Goal: Find specific page/section: Find specific page/section

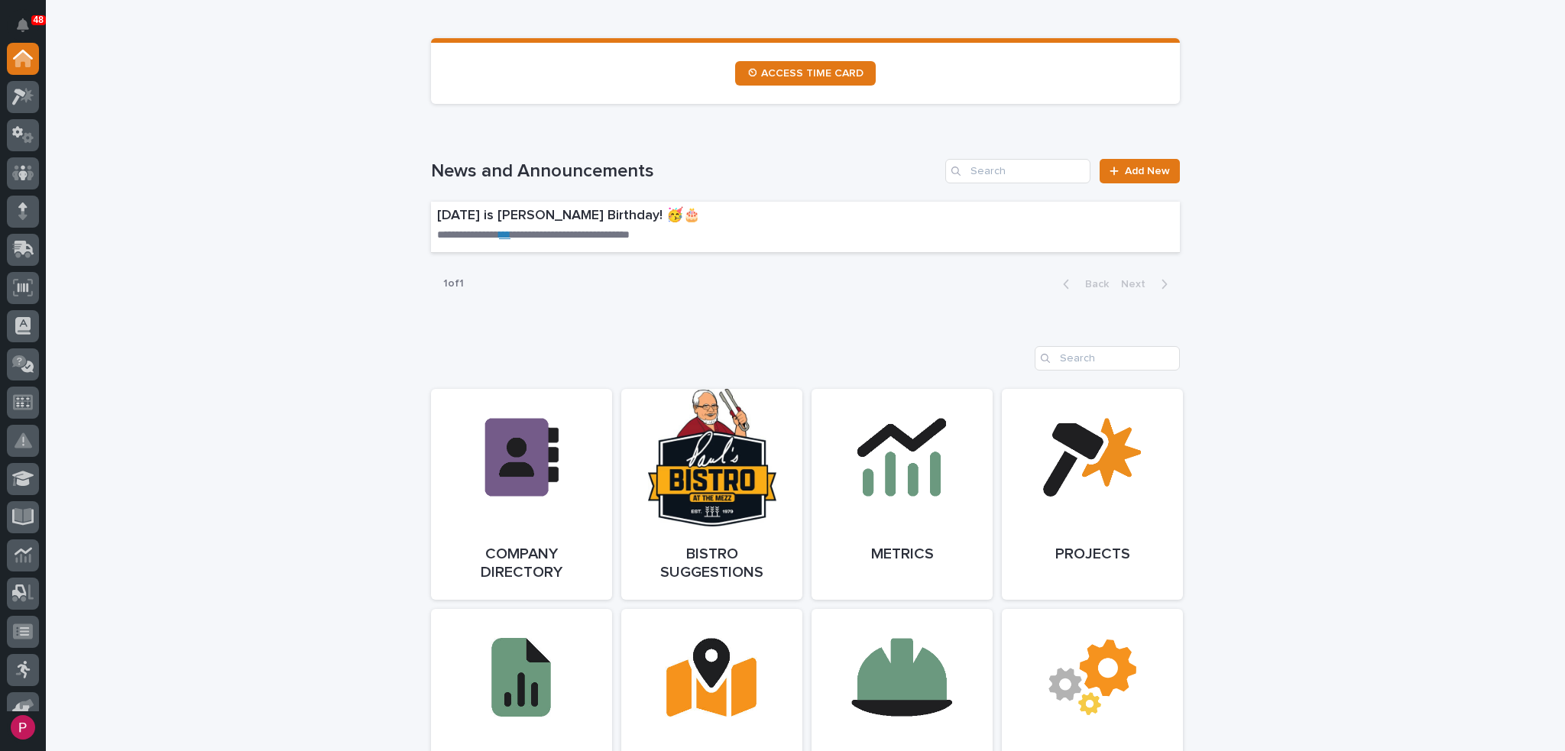
scroll to position [917, 0]
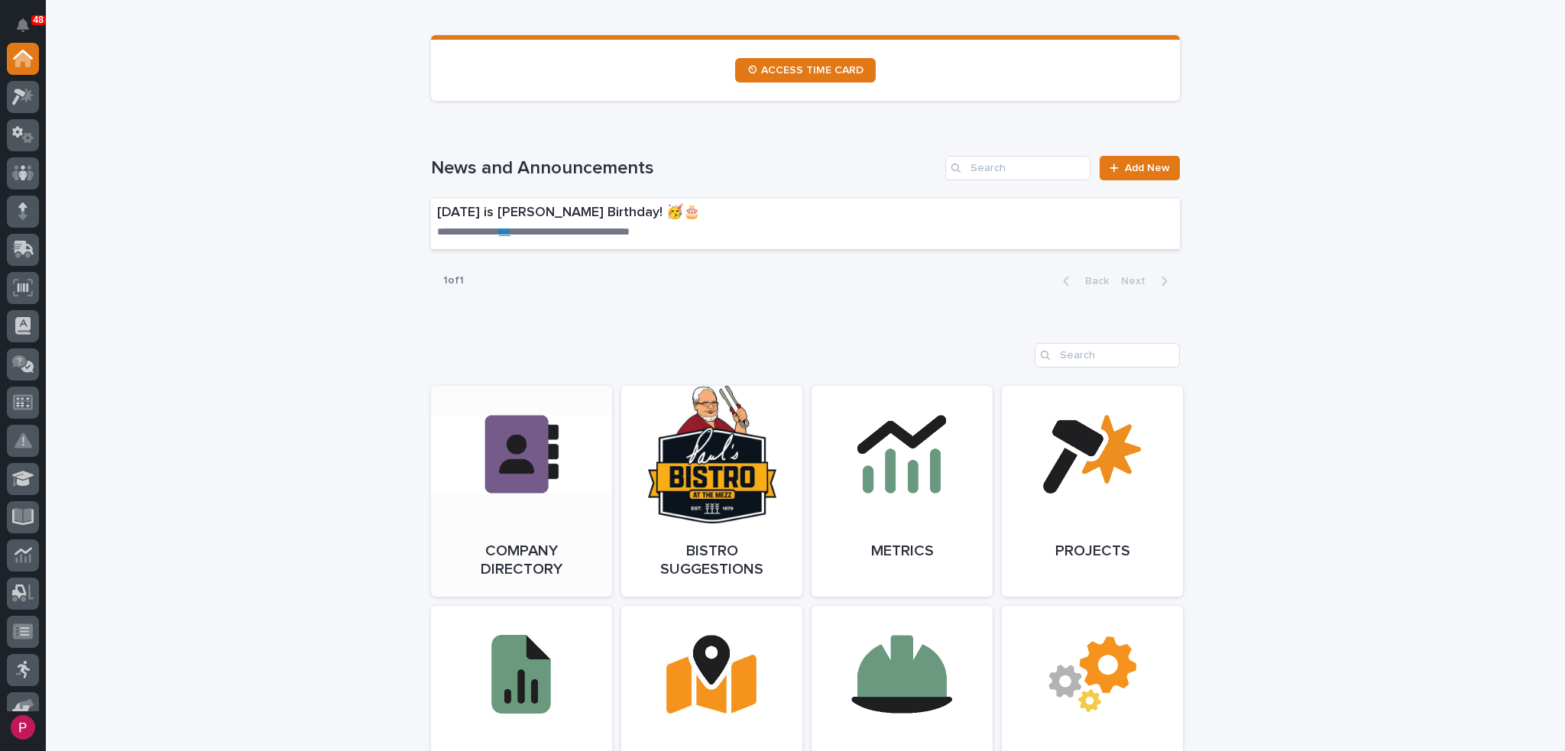
click at [511, 457] on link "Open Link" at bounding box center [521, 491] width 181 height 211
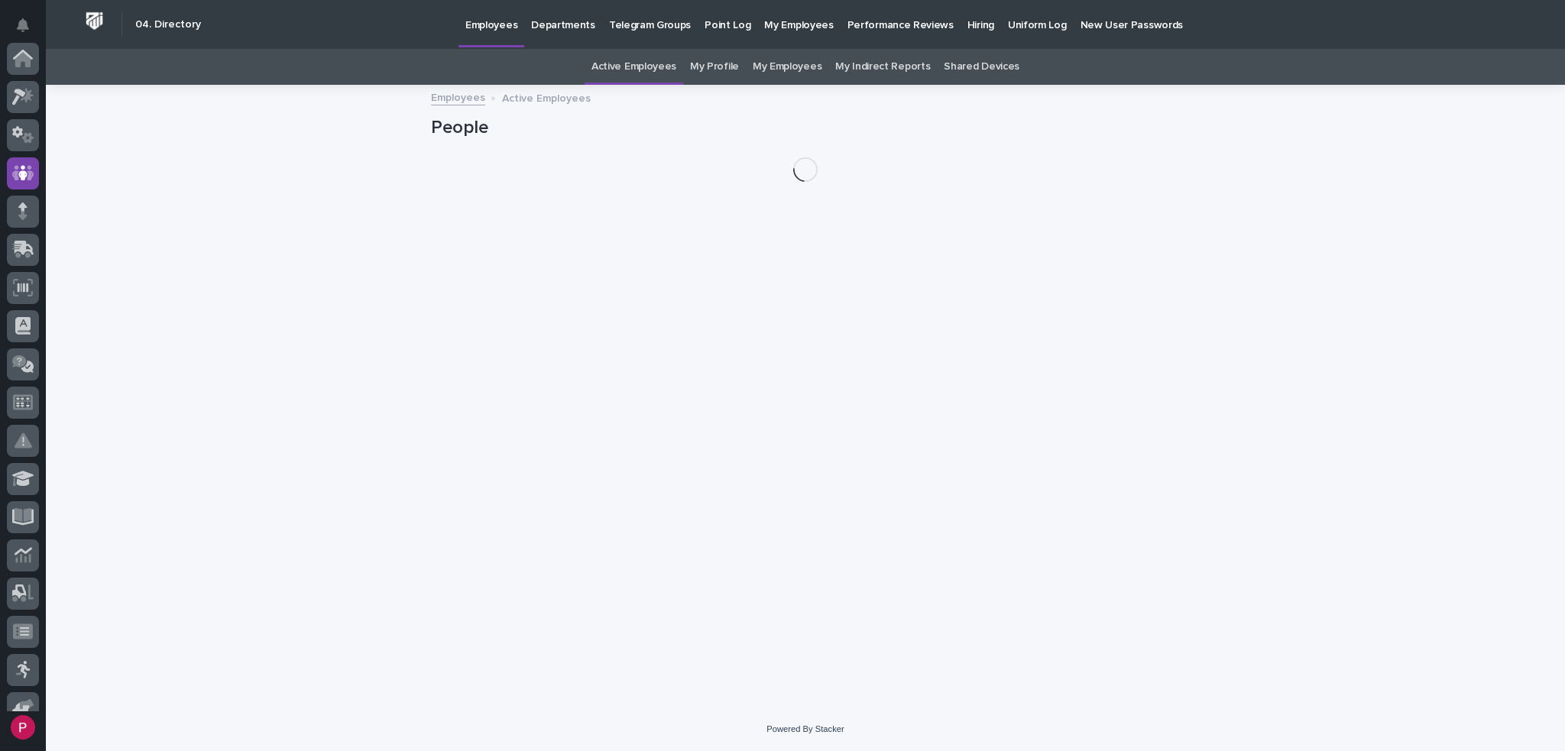
scroll to position [115, 0]
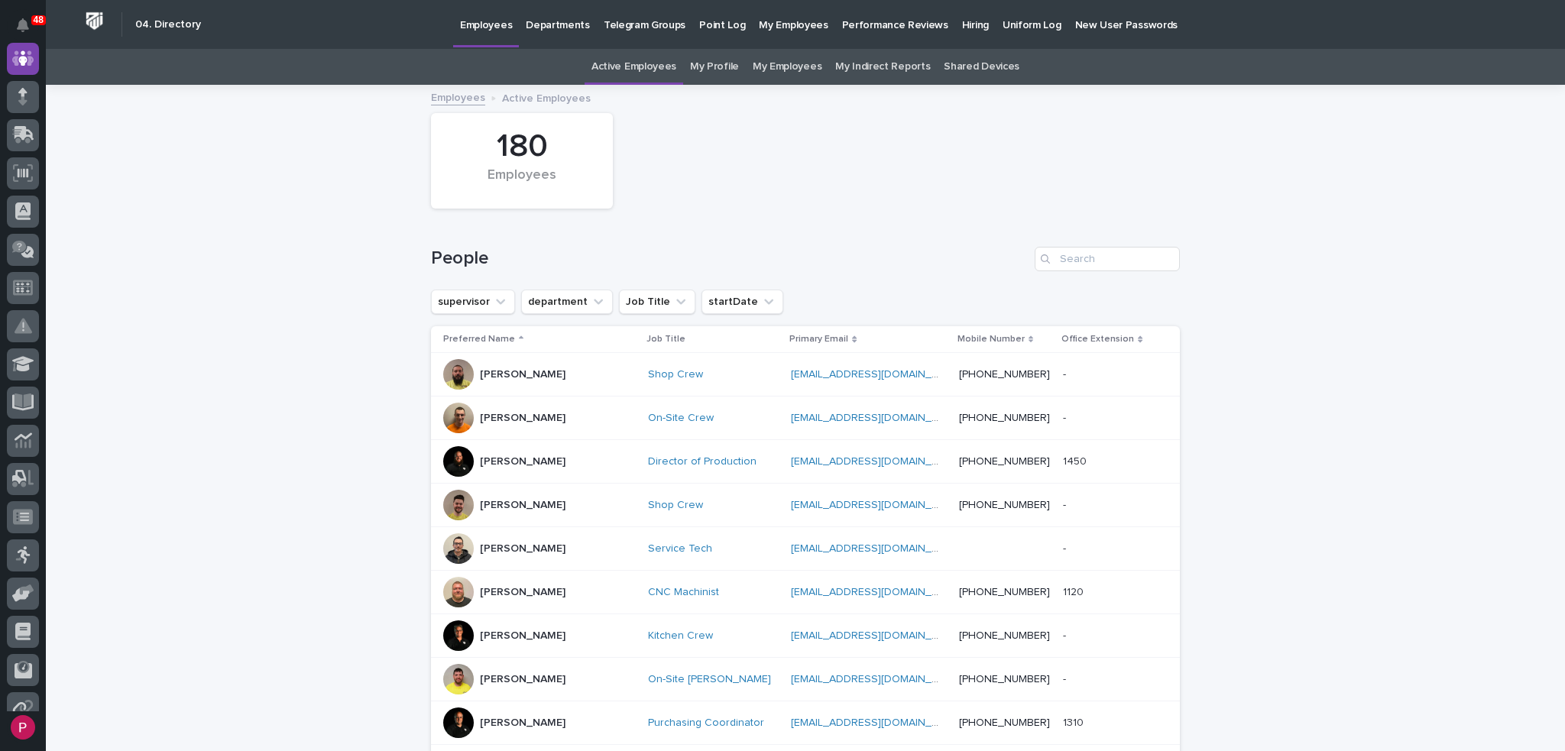
click at [712, 66] on link "My Profile" at bounding box center [714, 67] width 49 height 36
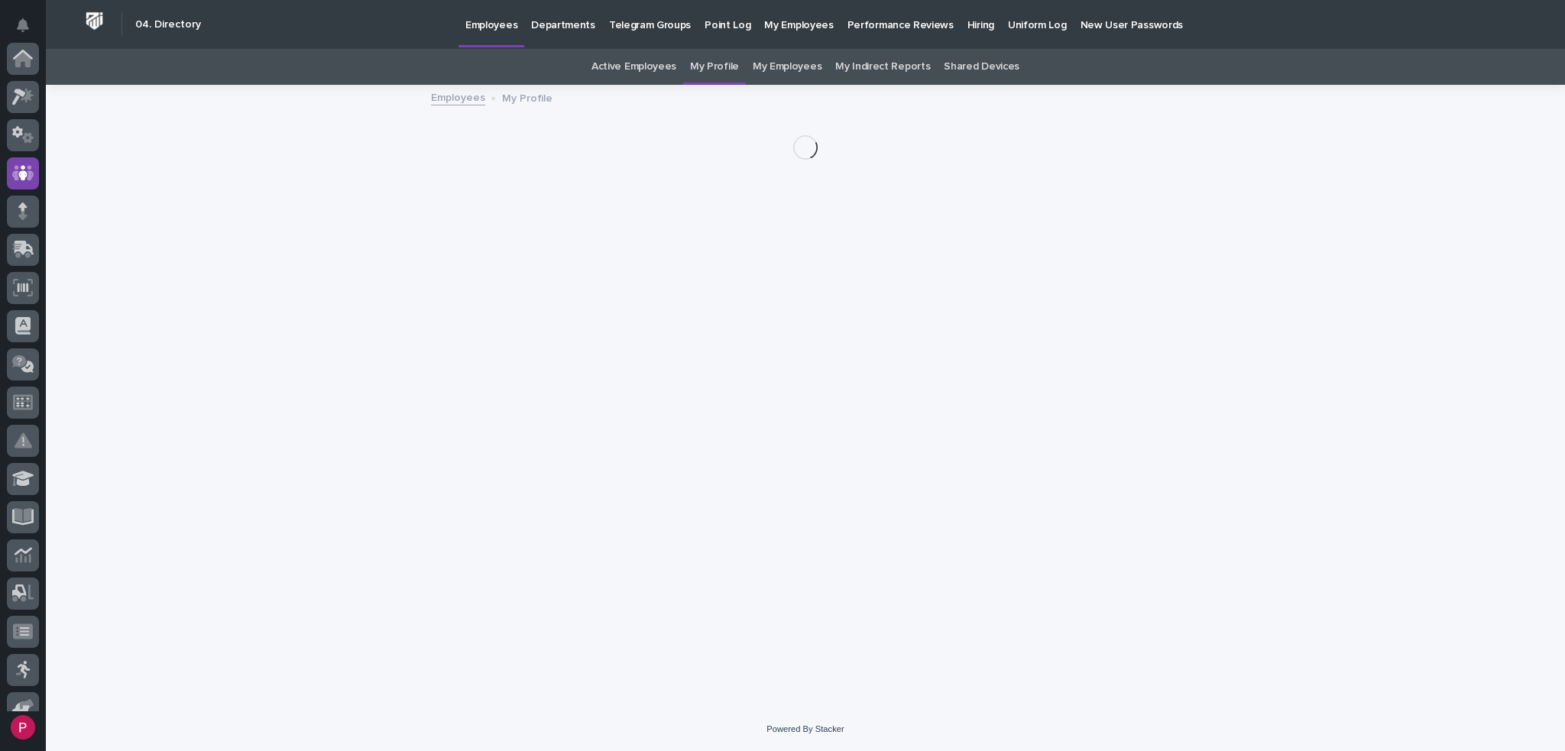
scroll to position [115, 0]
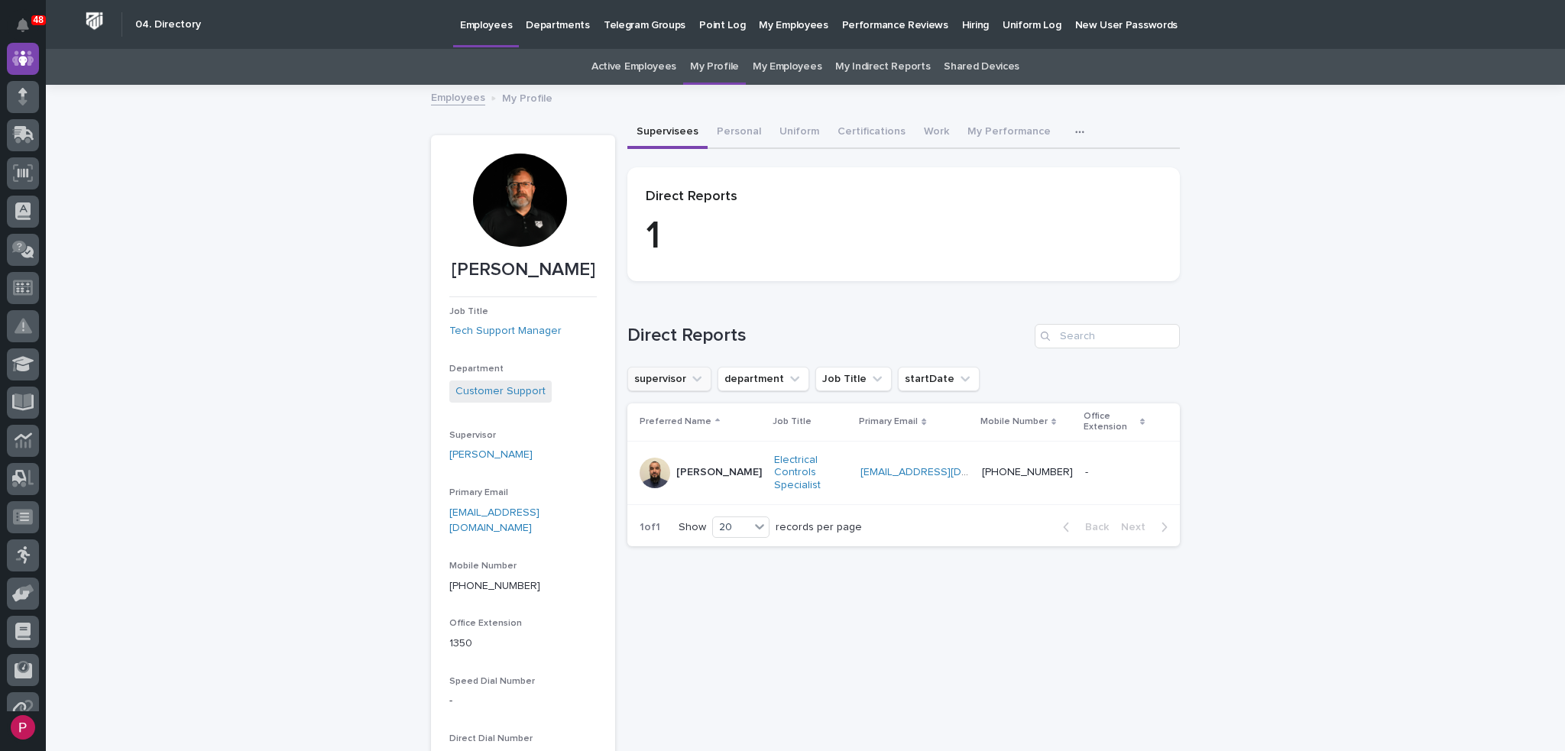
click at [692, 378] on icon "supervisor" at bounding box center [696, 378] width 9 height 5
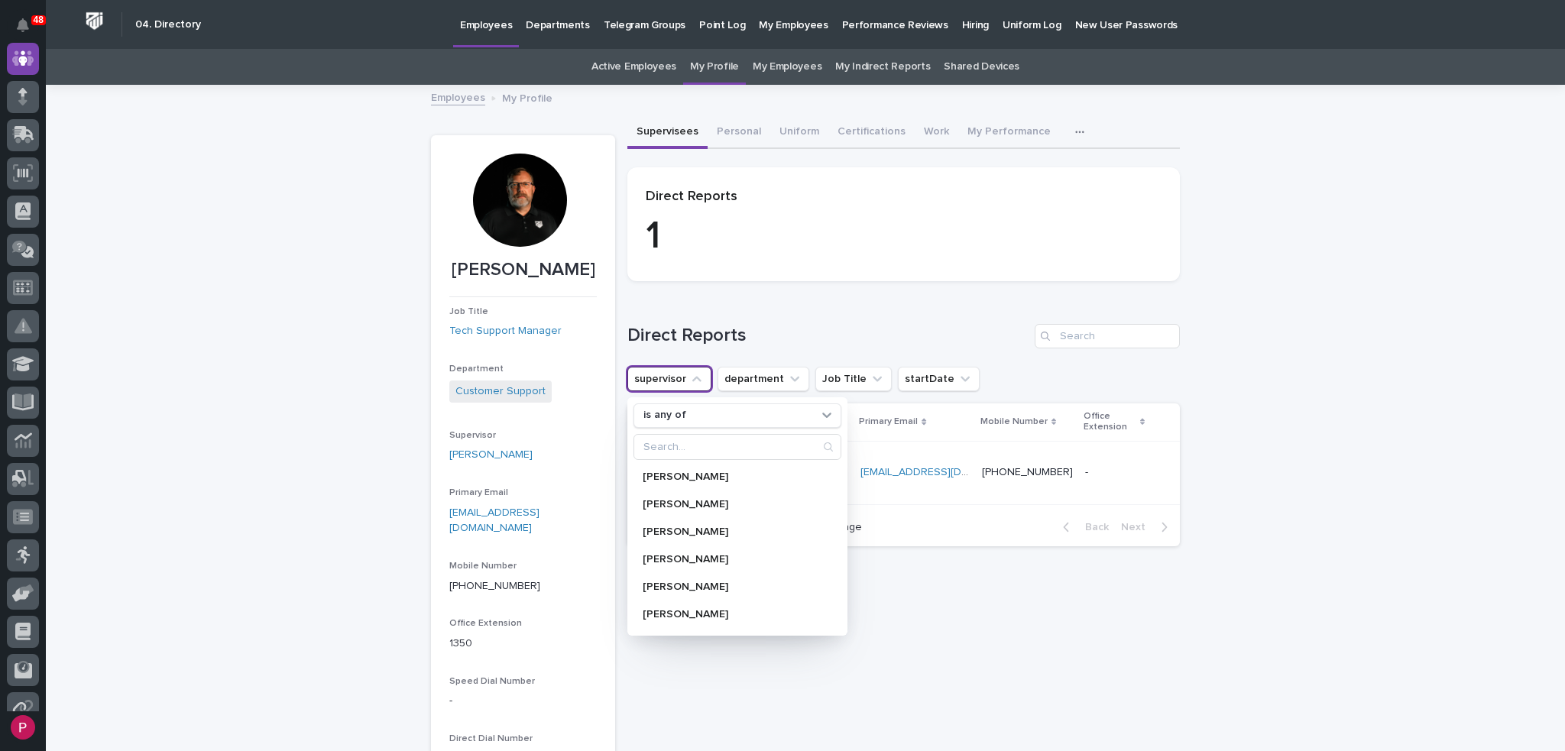
click at [785, 311] on div "Loading... Saving… Direct Reports supervisor is any of Abel Vasquez Adam Yutzy …" at bounding box center [903, 425] width 553 height 265
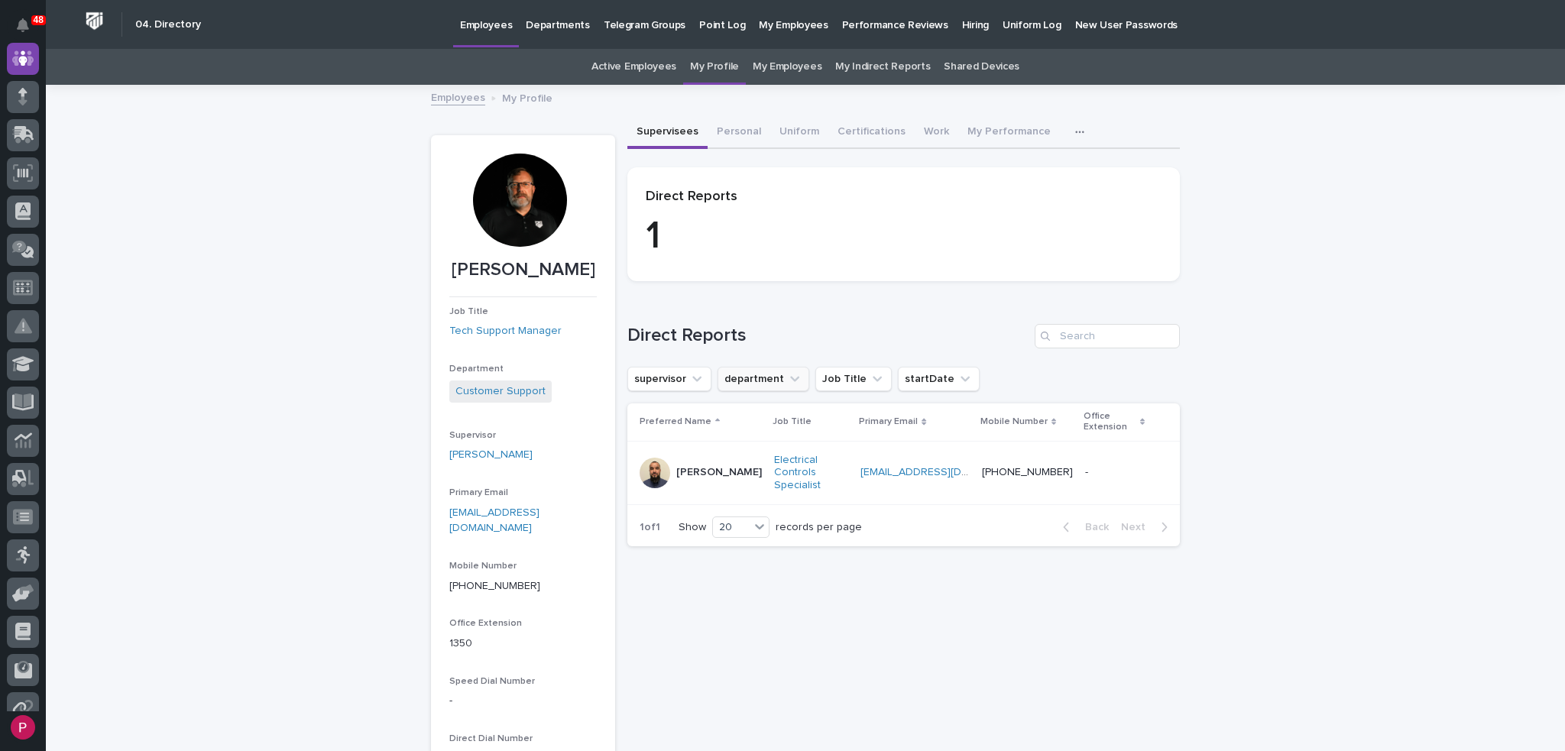
click at [790, 379] on icon "department" at bounding box center [794, 378] width 9 height 5
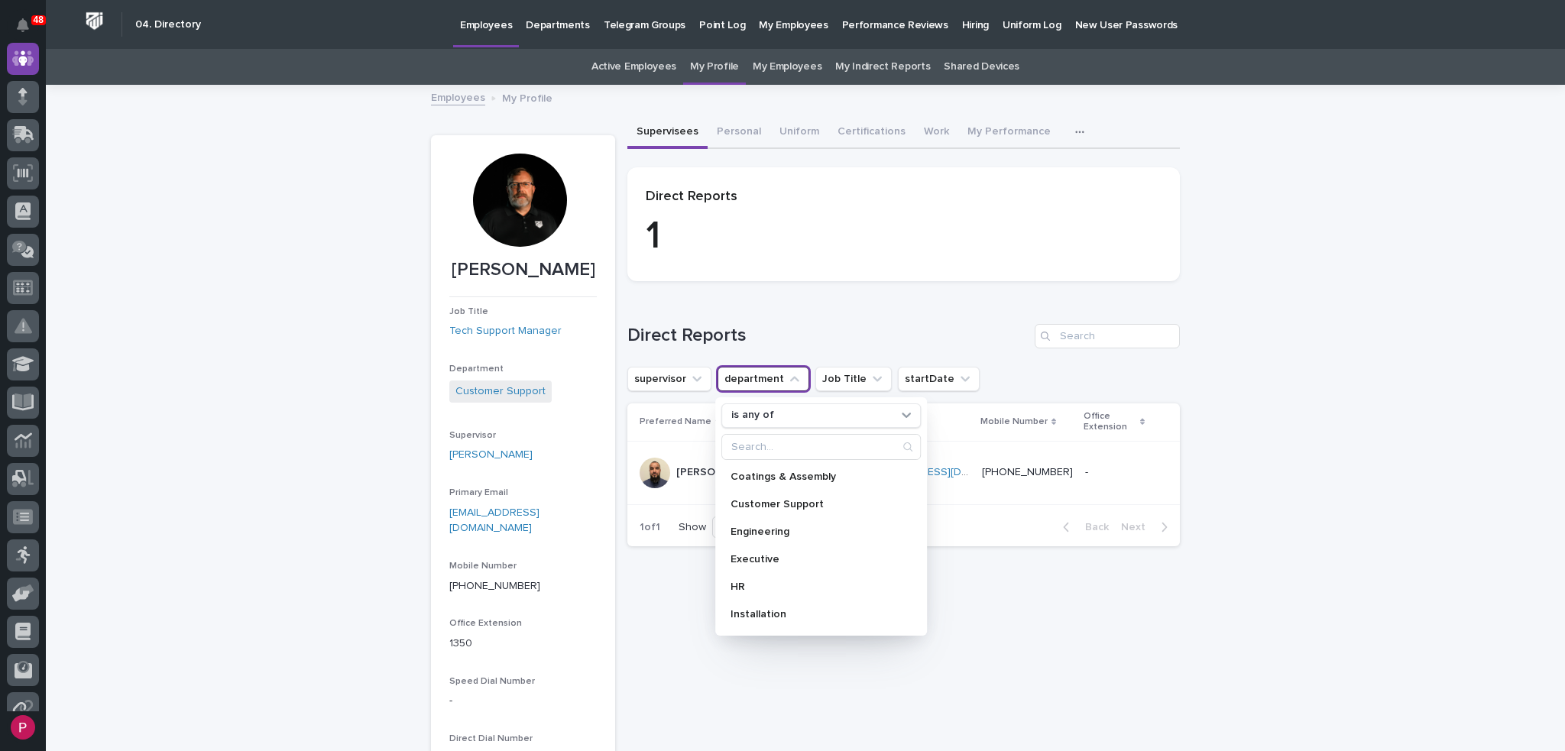
click at [819, 314] on div "Loading... Saving… Direct Reports supervisor department is any of Coatings & As…" at bounding box center [903, 425] width 553 height 265
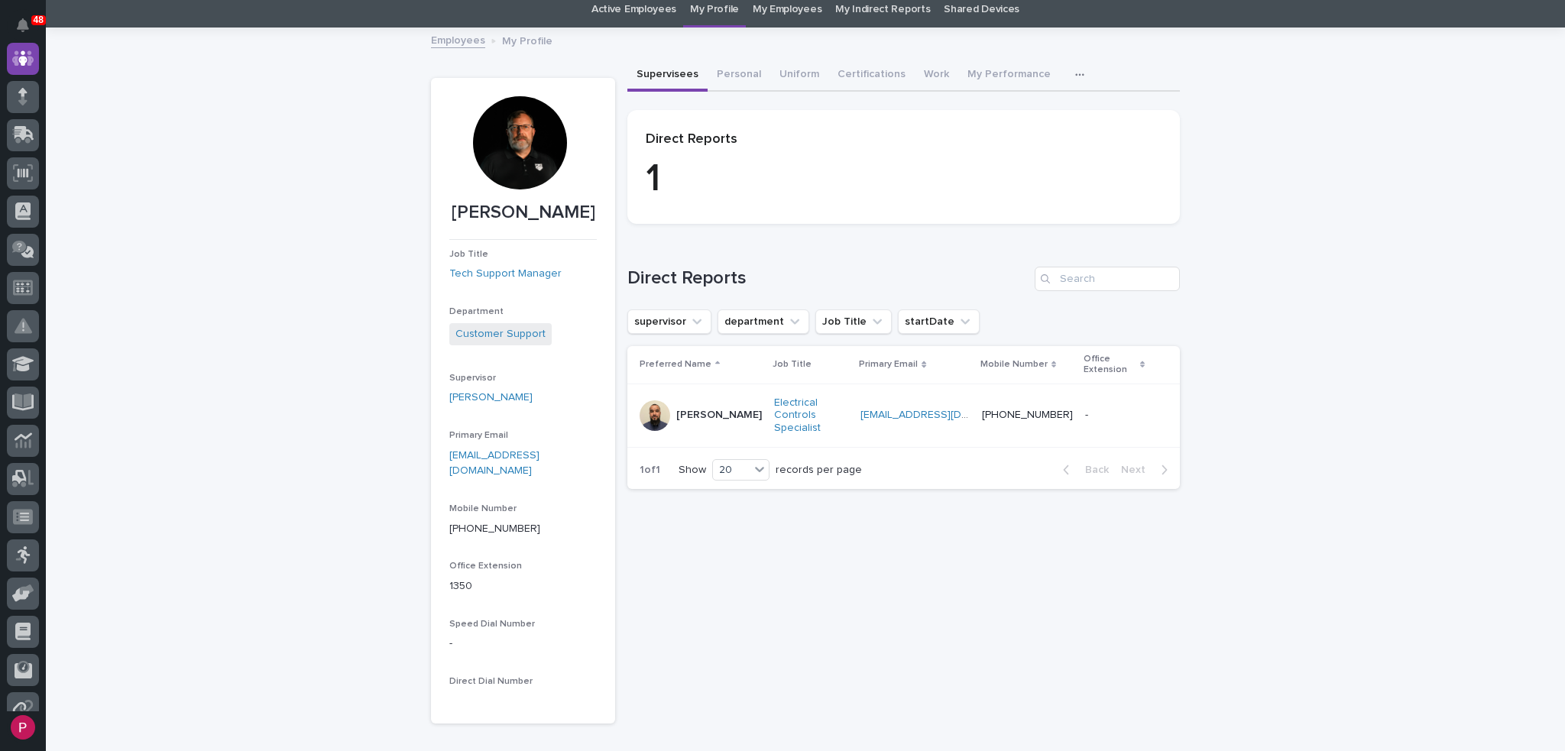
scroll to position [0, 0]
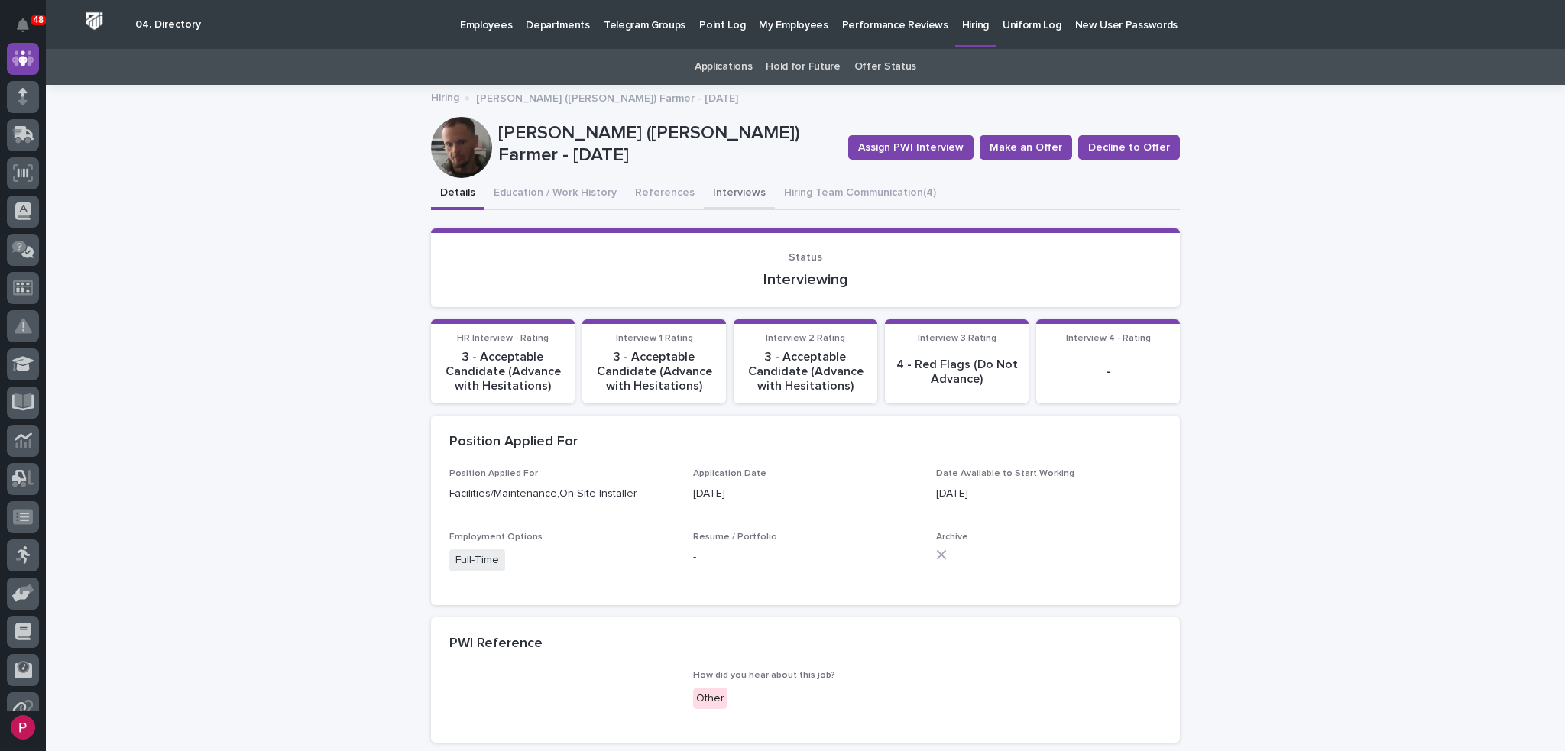
click at [730, 192] on button "Interviews" at bounding box center [739, 194] width 71 height 32
